Goal: Information Seeking & Learning: Learn about a topic

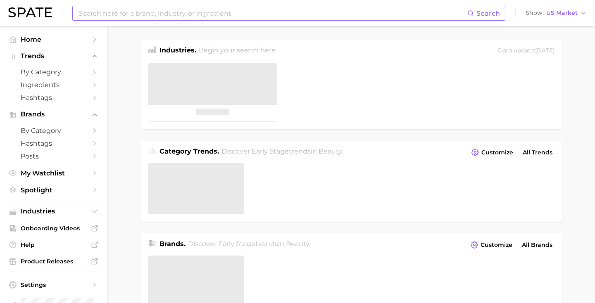
click at [275, 13] on input at bounding box center [272, 13] width 389 height 14
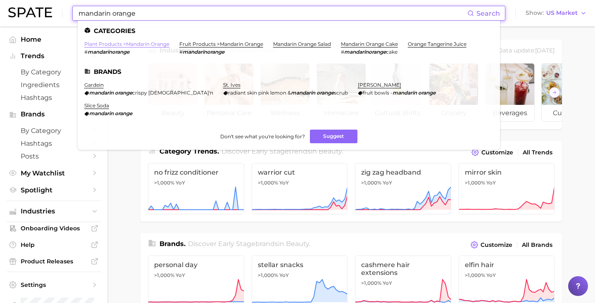
type input "mandarin orange"
click at [149, 44] on link "plant products > mandarin orange" at bounding box center [126, 44] width 85 height 6
click at [199, 42] on link "fruit products > mandarin orange" at bounding box center [221, 44] width 84 height 6
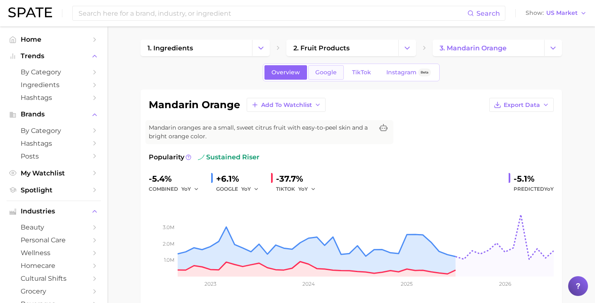
click at [327, 69] on span "Google" at bounding box center [325, 72] width 21 height 7
